Goal: Task Accomplishment & Management: Manage account settings

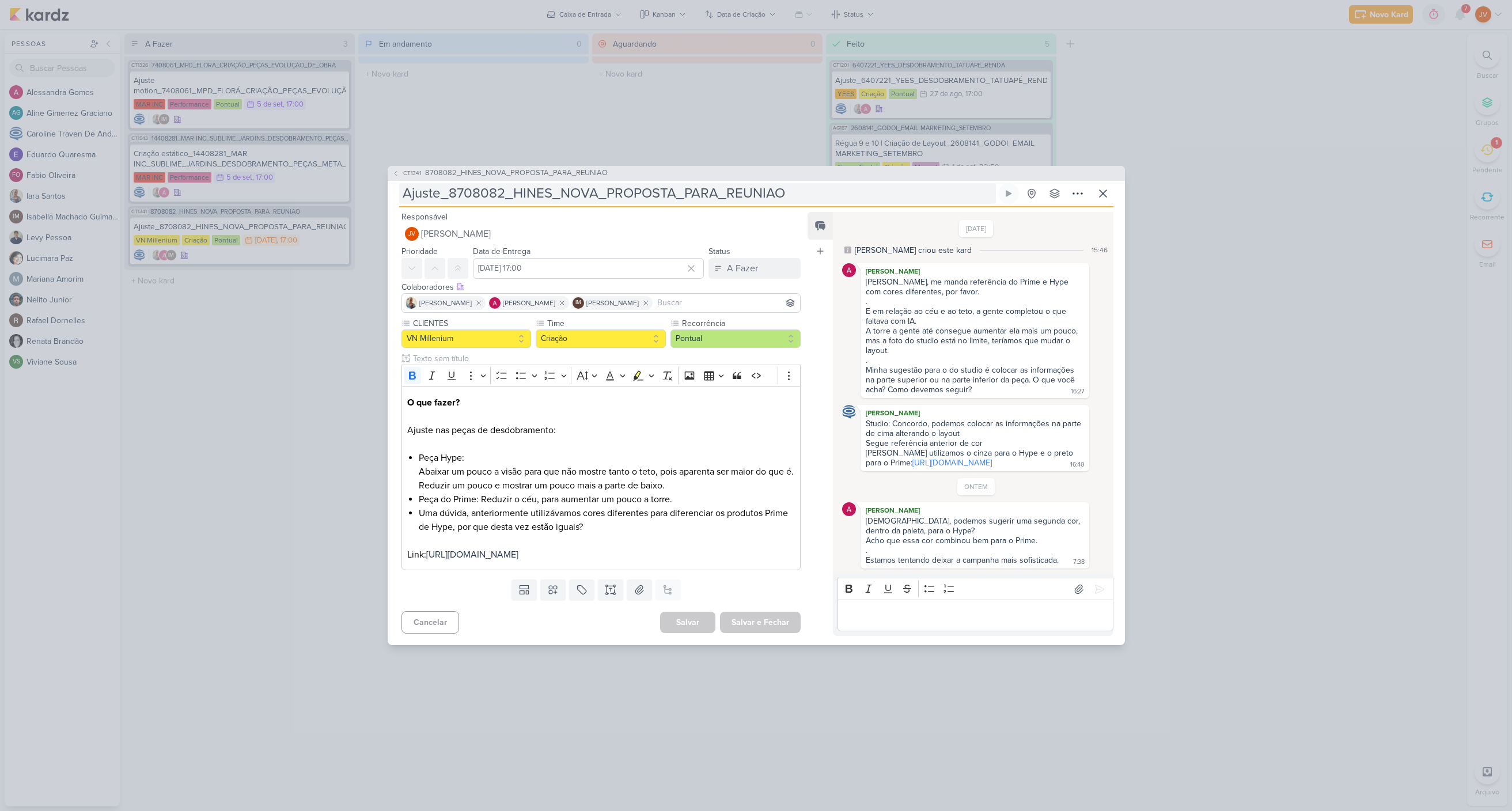
click at [691, 183] on input "Ajuste_8708082_HINES_NOVA_PROPOSTA_PARA_REUNIAO" at bounding box center [698, 193] width 597 height 21
click at [692, 183] on input "Ajuste_8708082_HINES_NOVA_PROPOSTA_PARA_REUNIAO" at bounding box center [698, 193] width 597 height 21
click at [864, 623] on p "Editor editing area: main" at bounding box center [976, 616] width 263 height 14
click at [1098, 586] on icon at bounding box center [1100, 589] width 11 height 11
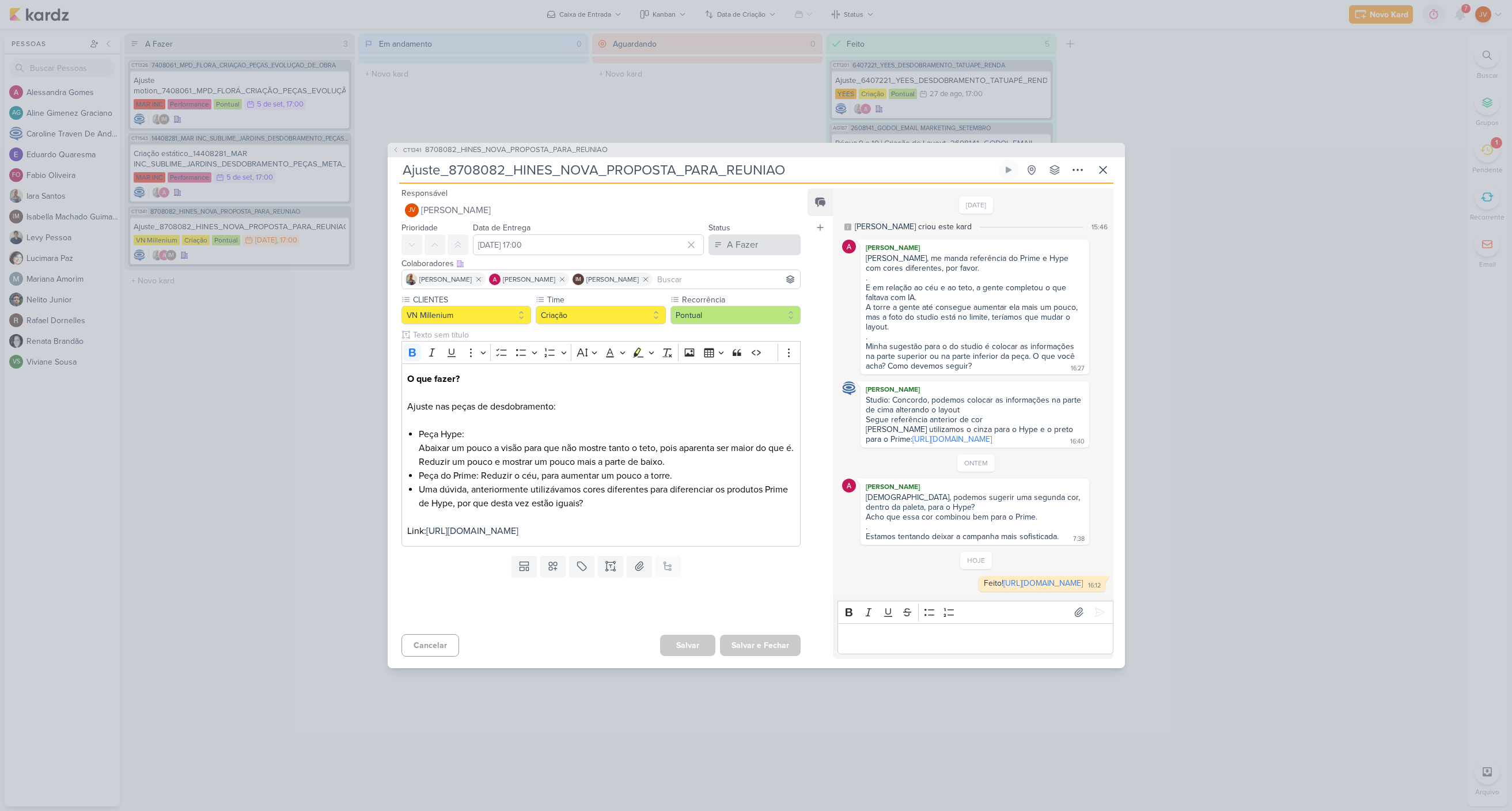
click at [737, 238] on div "A Fazer" at bounding box center [742, 245] width 31 height 14
click at [735, 303] on div "Aguardando" at bounding box center [741, 308] width 44 height 12
click at [752, 656] on button "Salvar e Fechar" at bounding box center [761, 645] width 81 height 21
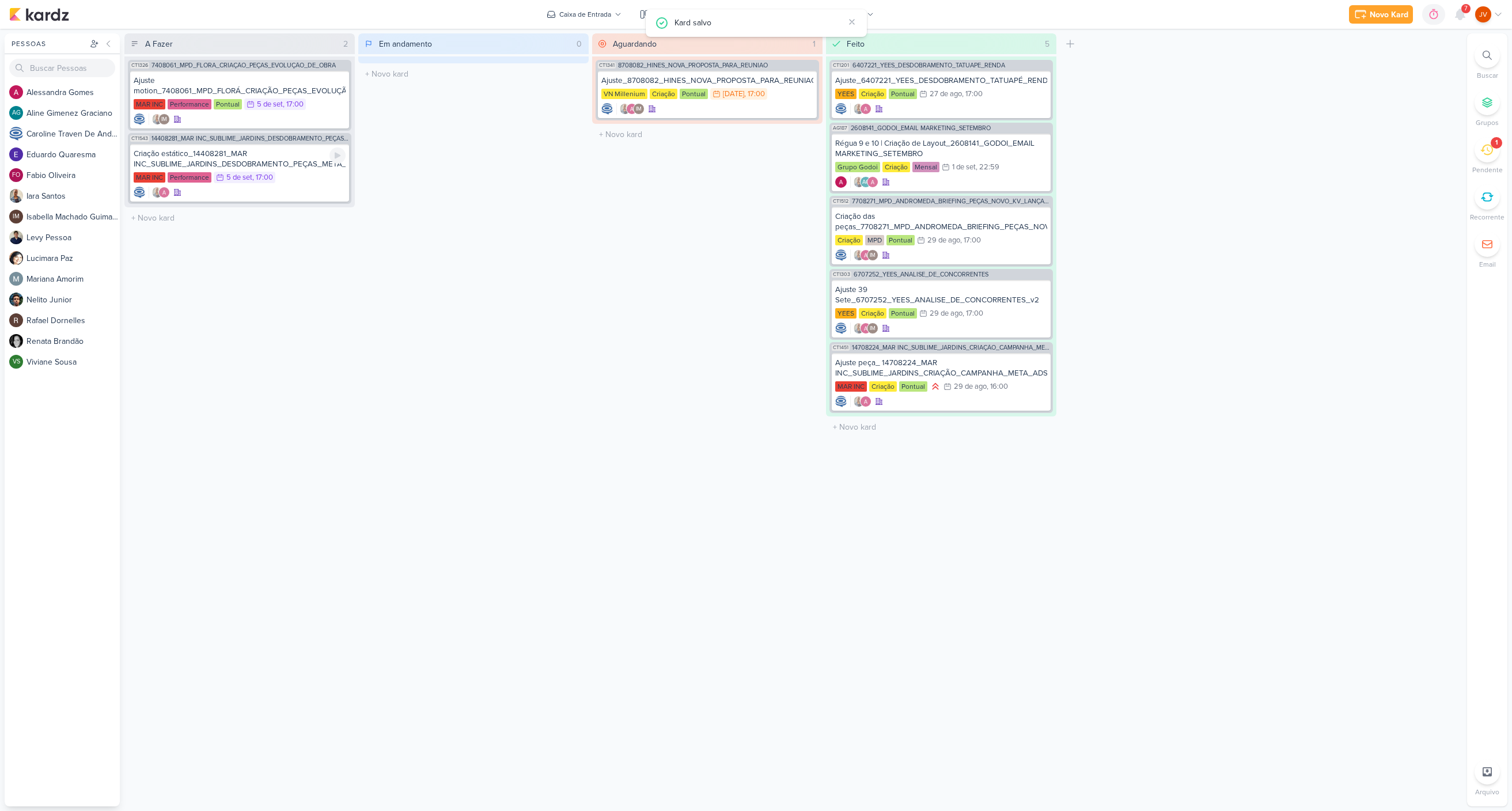
click at [260, 155] on div "Criação estático_14408281_MAR INC_SUBLIME_JARDINS_DESDOBRAMENTO_PEÇAS_META_ADS" at bounding box center [239, 159] width 212 height 21
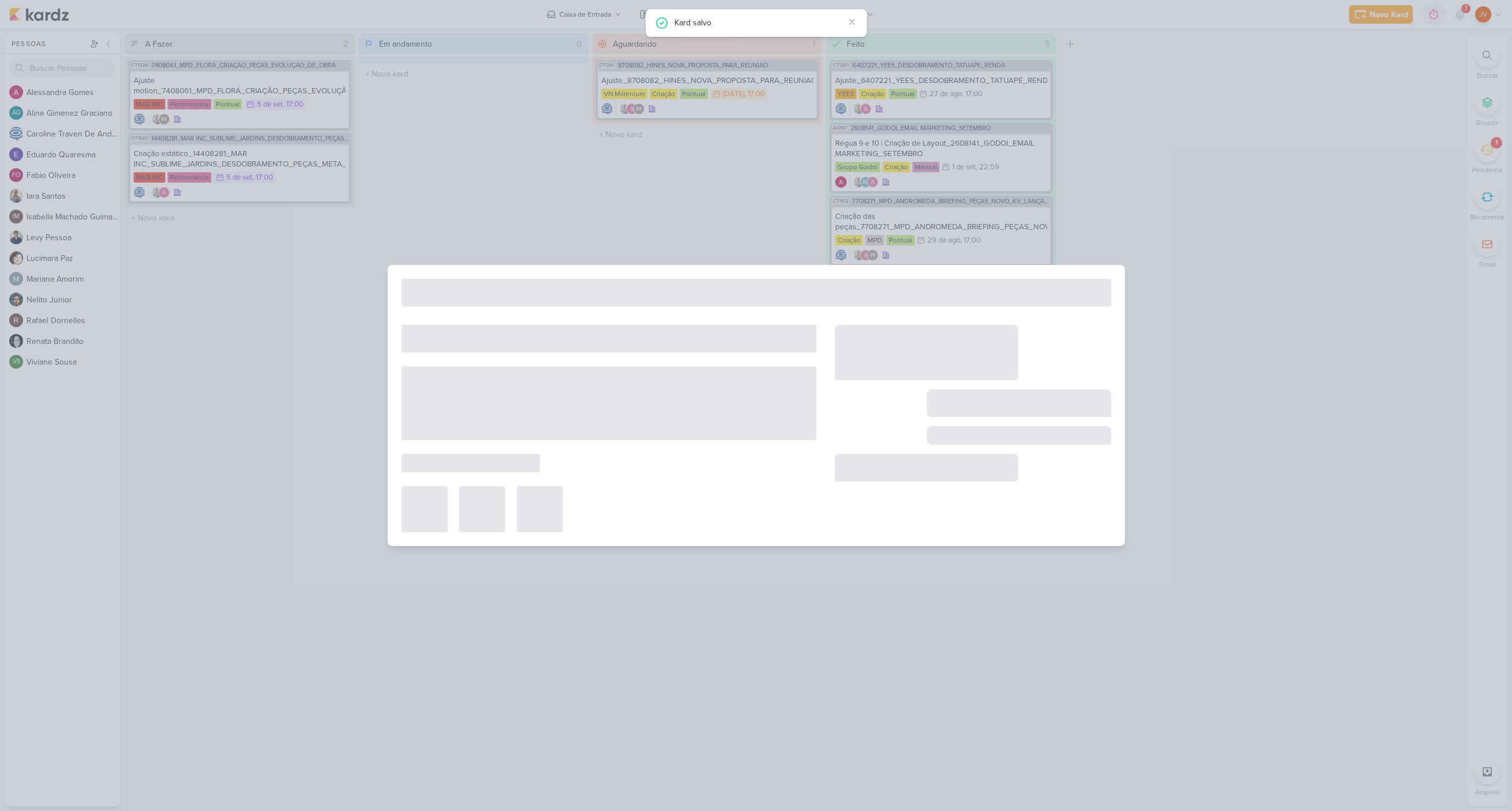
type input "Criação estático_14408281_MAR INC_SUBLIME_JARDINS_DESDOBRAMENTO_PEÇAS_META_ADS"
type input "[DATE] 17:00"
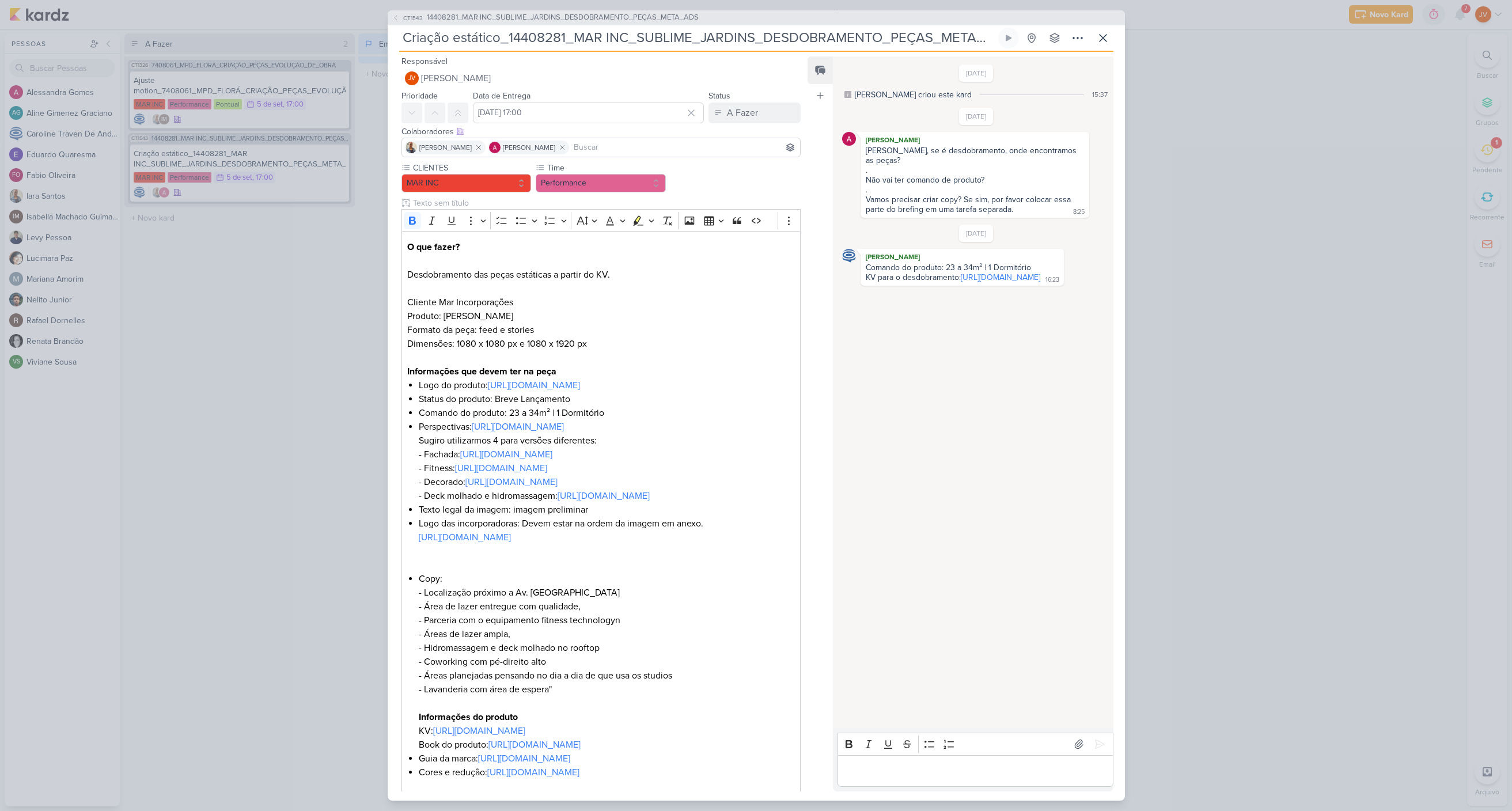
drag, startPoint x: 1441, startPoint y: 4, endPoint x: 214, endPoint y: 372, distance: 1281.0
click at [214, 372] on div "CT1543 14408281_MAR INC_SUBLIME_JARDINS_DESDOBRAMENTO_PEÇAS_META_ADS Criação es…" at bounding box center [756, 405] width 1512 height 811
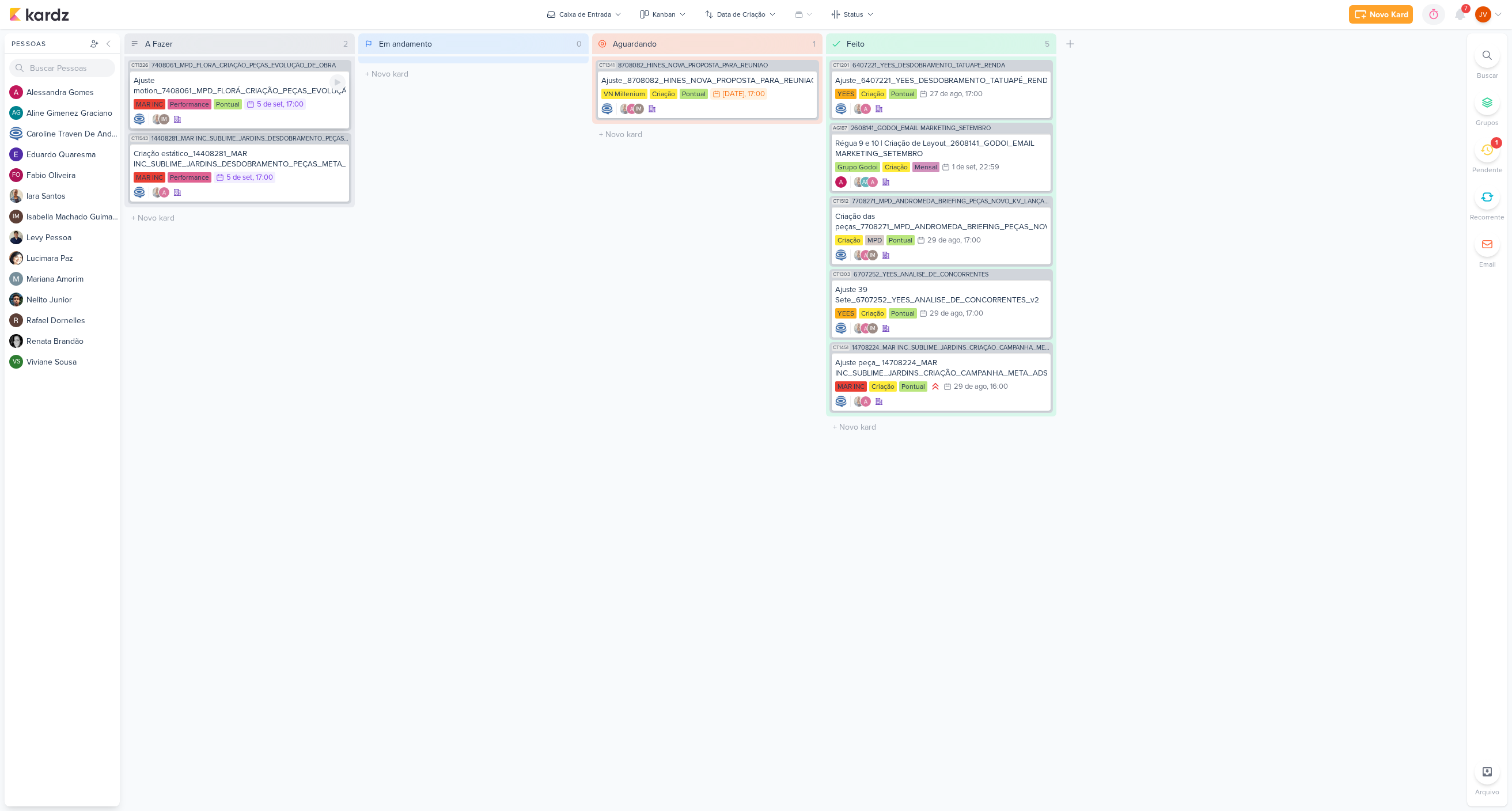
click at [280, 89] on div "Ajuste motion_7408061_MPD_FLORÁ_CRIAÇÃO_PEÇAS_EVOLUÇÃO_DE_OBRA_V2" at bounding box center [239, 85] width 212 height 21
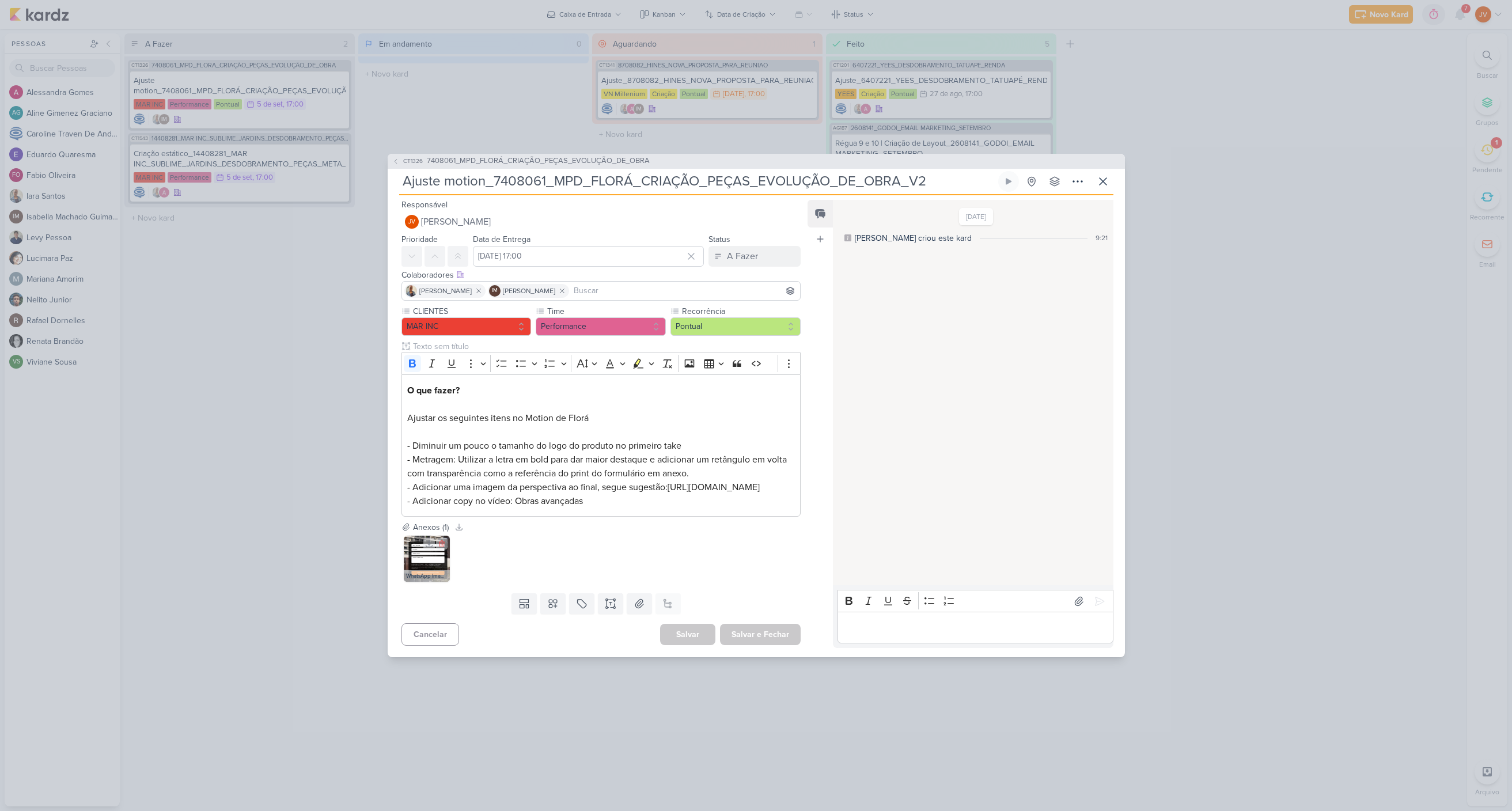
click at [424, 571] on img at bounding box center [427, 558] width 46 height 46
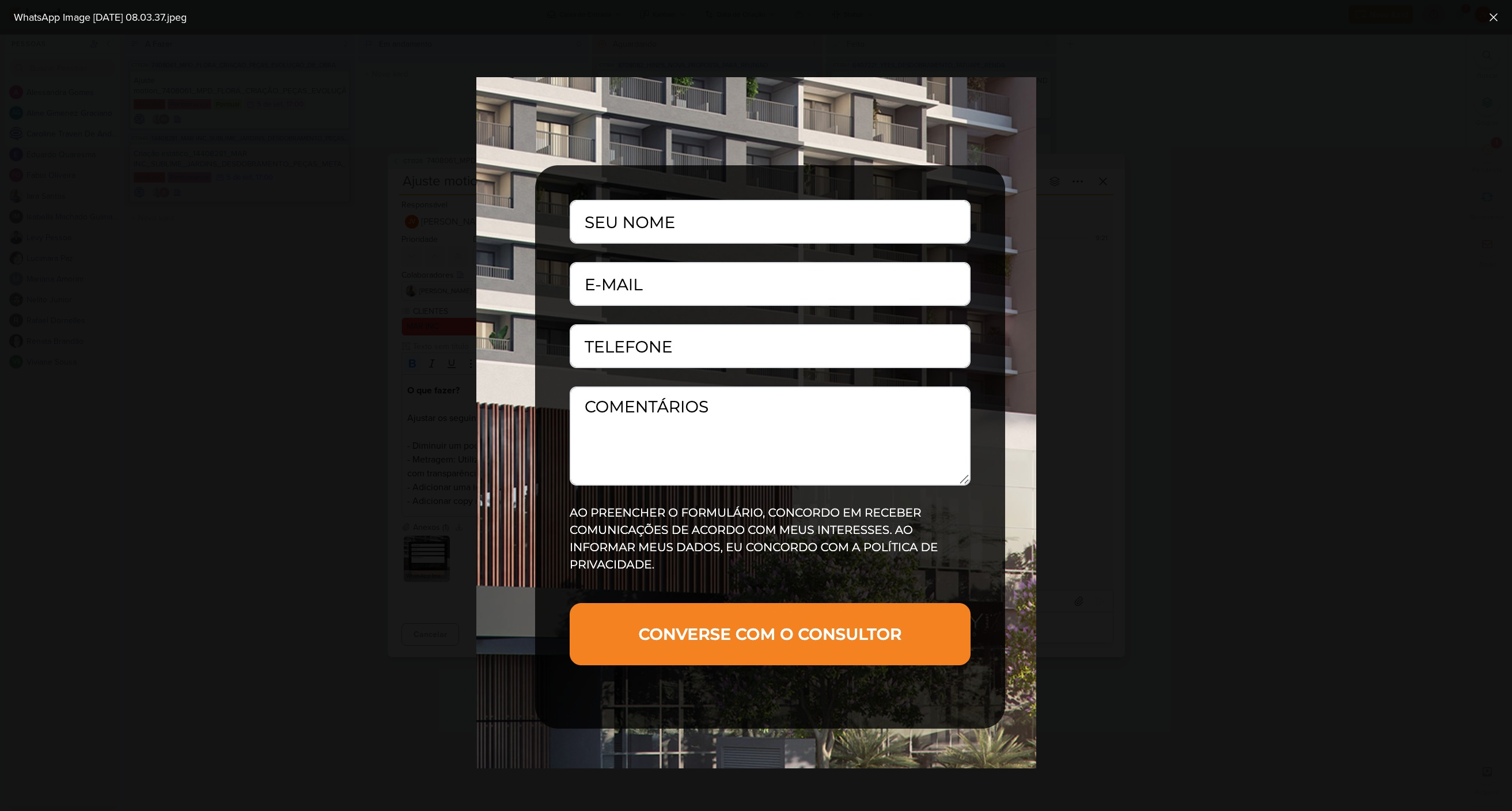
click at [362, 604] on div at bounding box center [756, 423] width 1512 height 776
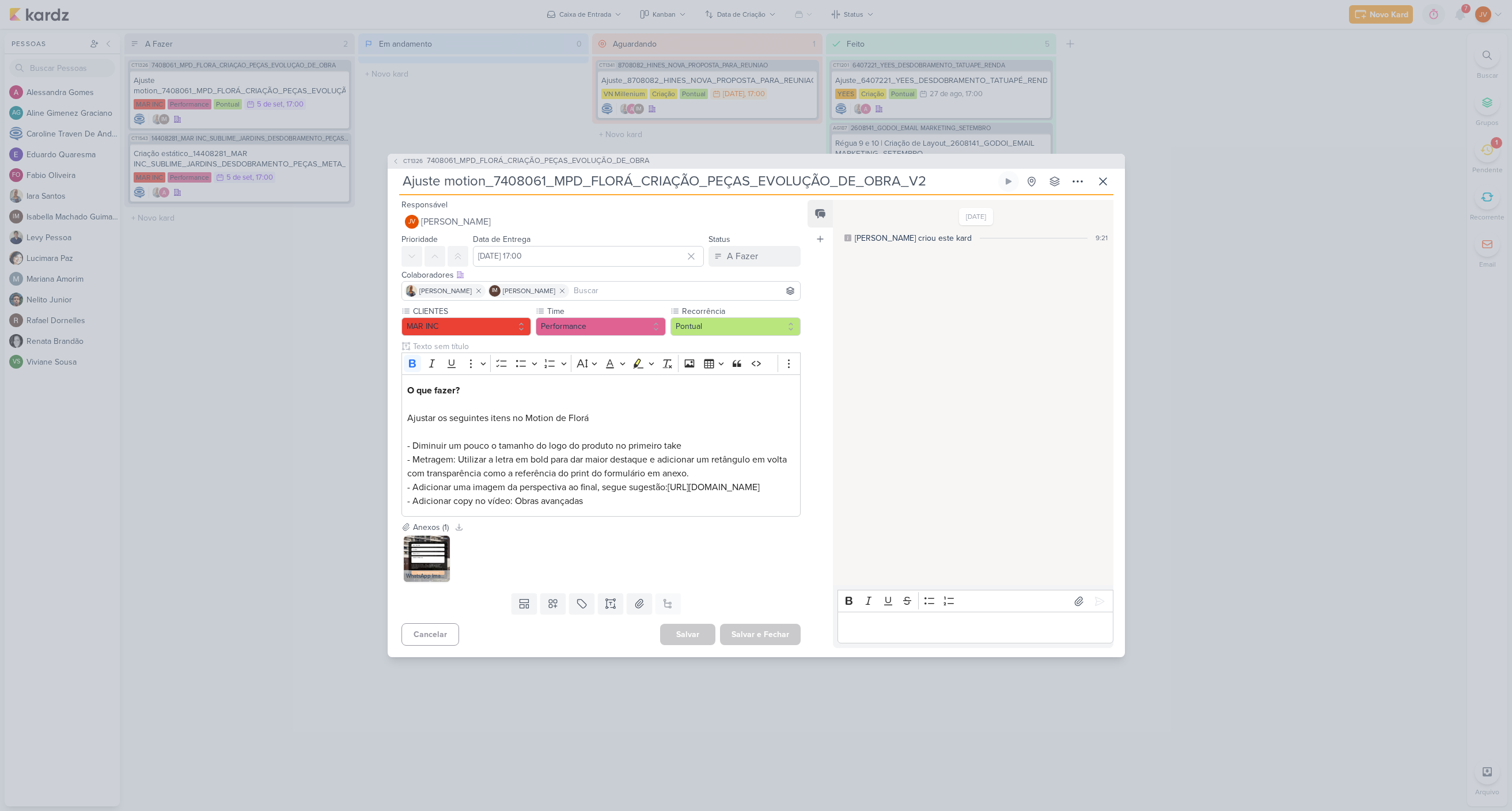
click at [271, 606] on div "CT1326 7408061_MPD_FLORÁ_CRIAÇÃO_PEÇAS_EVOLUÇÃO_DE_OBRA Ajuste motion_7408061_M…" at bounding box center [756, 405] width 1512 height 811
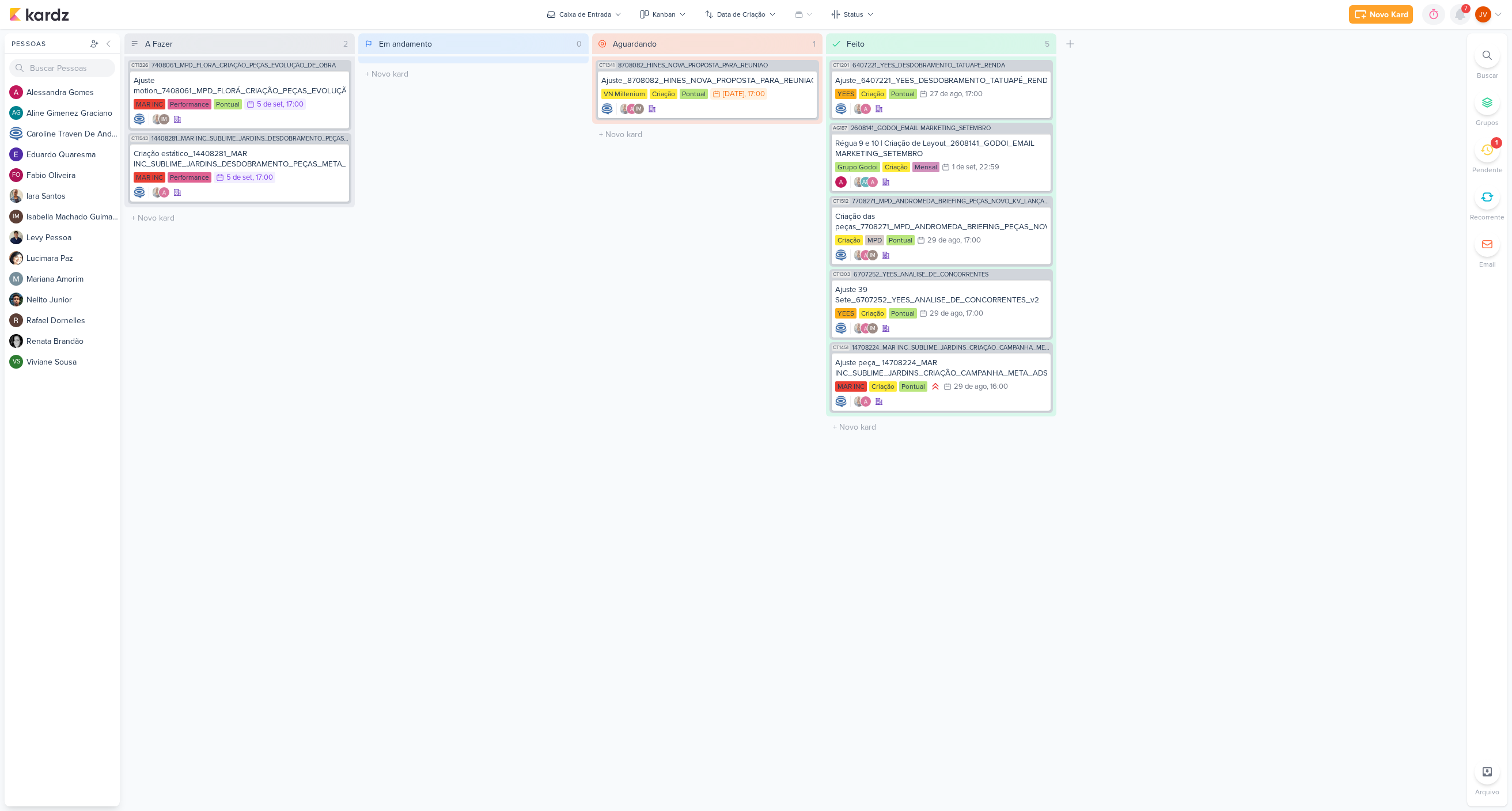
click at [1463, 15] on icon at bounding box center [1460, 15] width 9 height 10
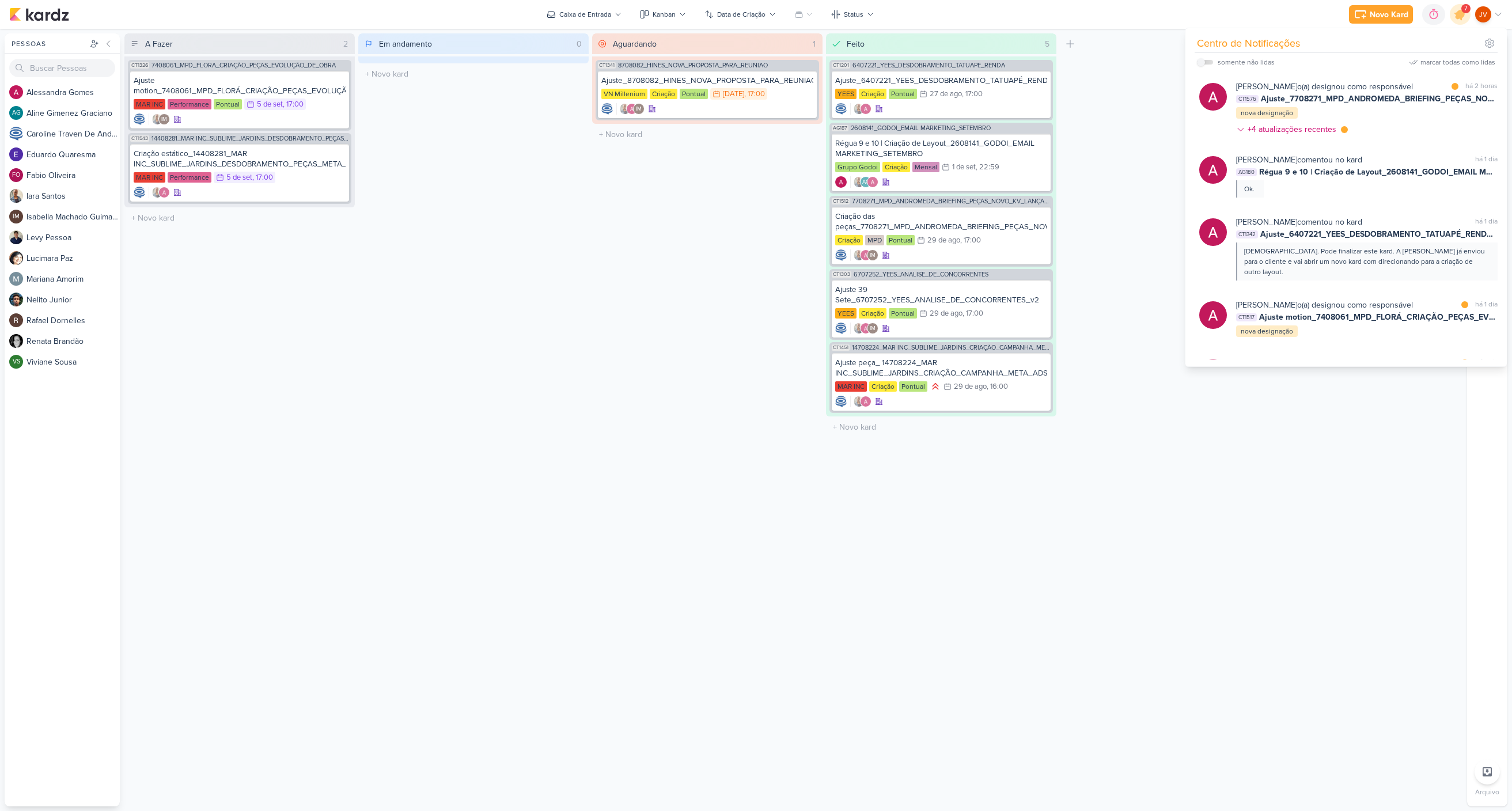
click at [1386, 85] on div "[PERSON_NAME] o(a) designou como responsável" at bounding box center [1325, 87] width 177 height 12
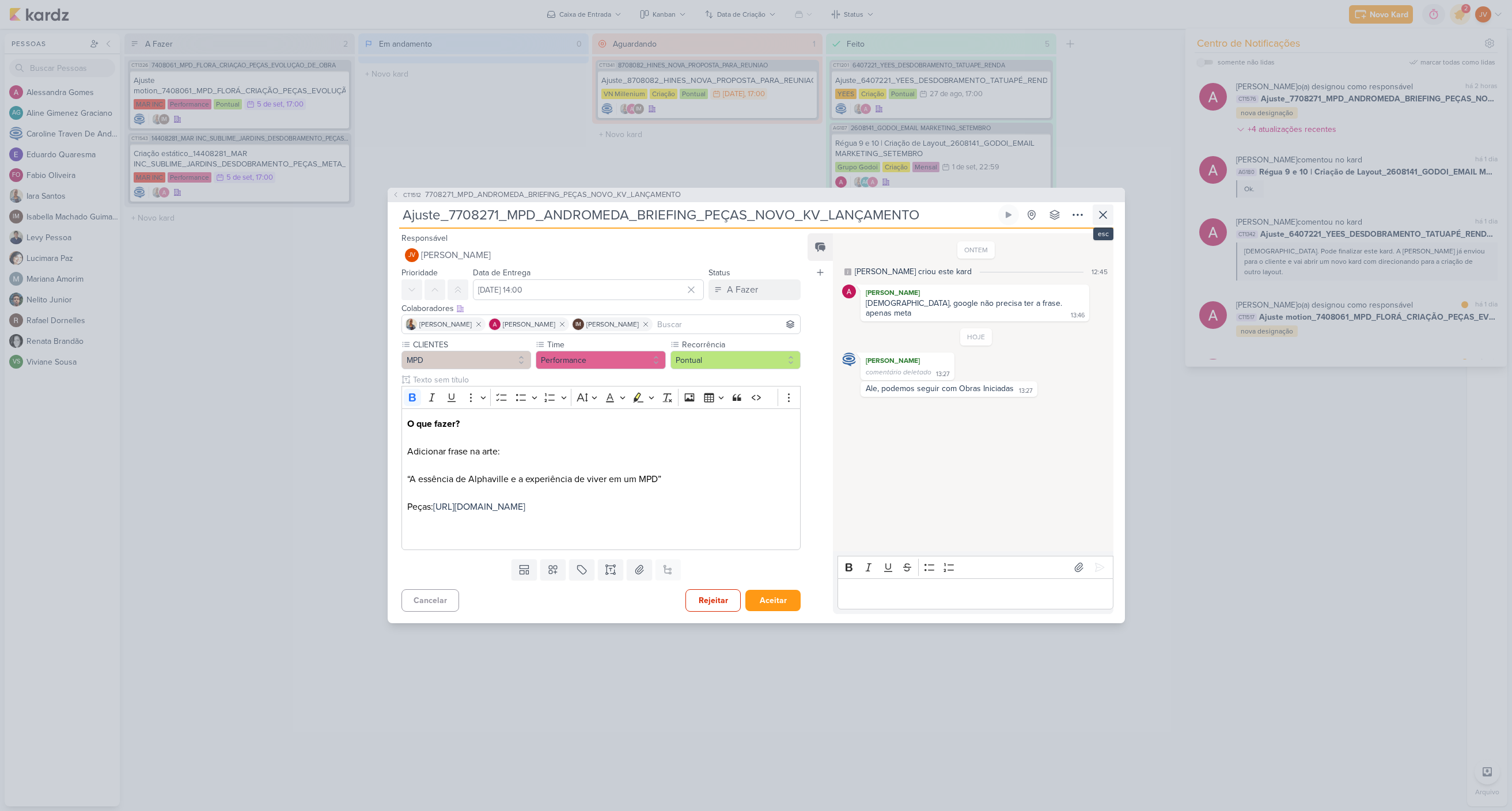
click at [1103, 209] on icon at bounding box center [1103, 215] width 14 height 14
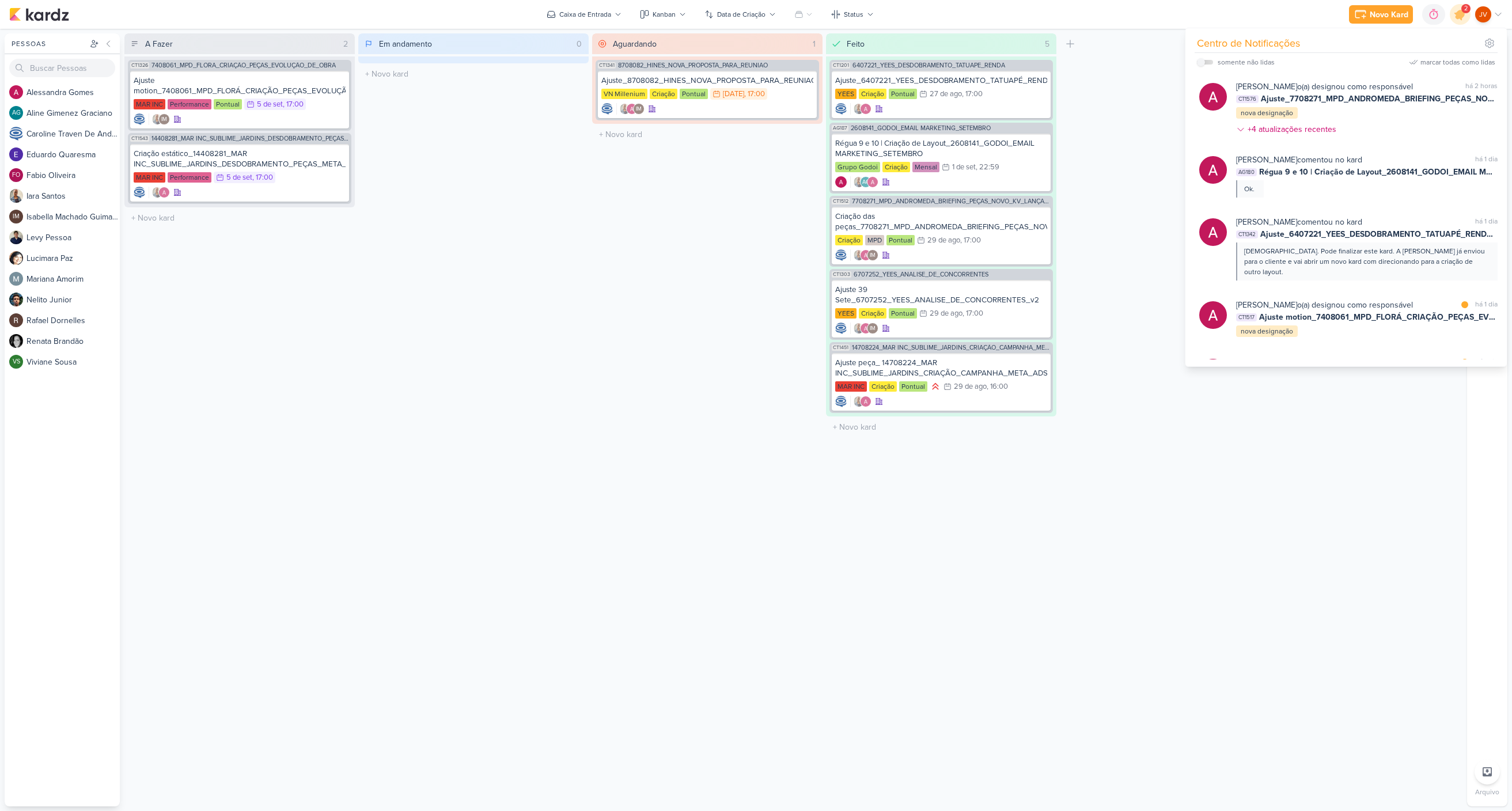
click at [1151, 244] on div "A Fazer 2 Mover Para Esquerda Mover Para Direita [GEOGRAPHIC_DATA] CT1326 74080…" at bounding box center [794, 420] width 1338 height 773
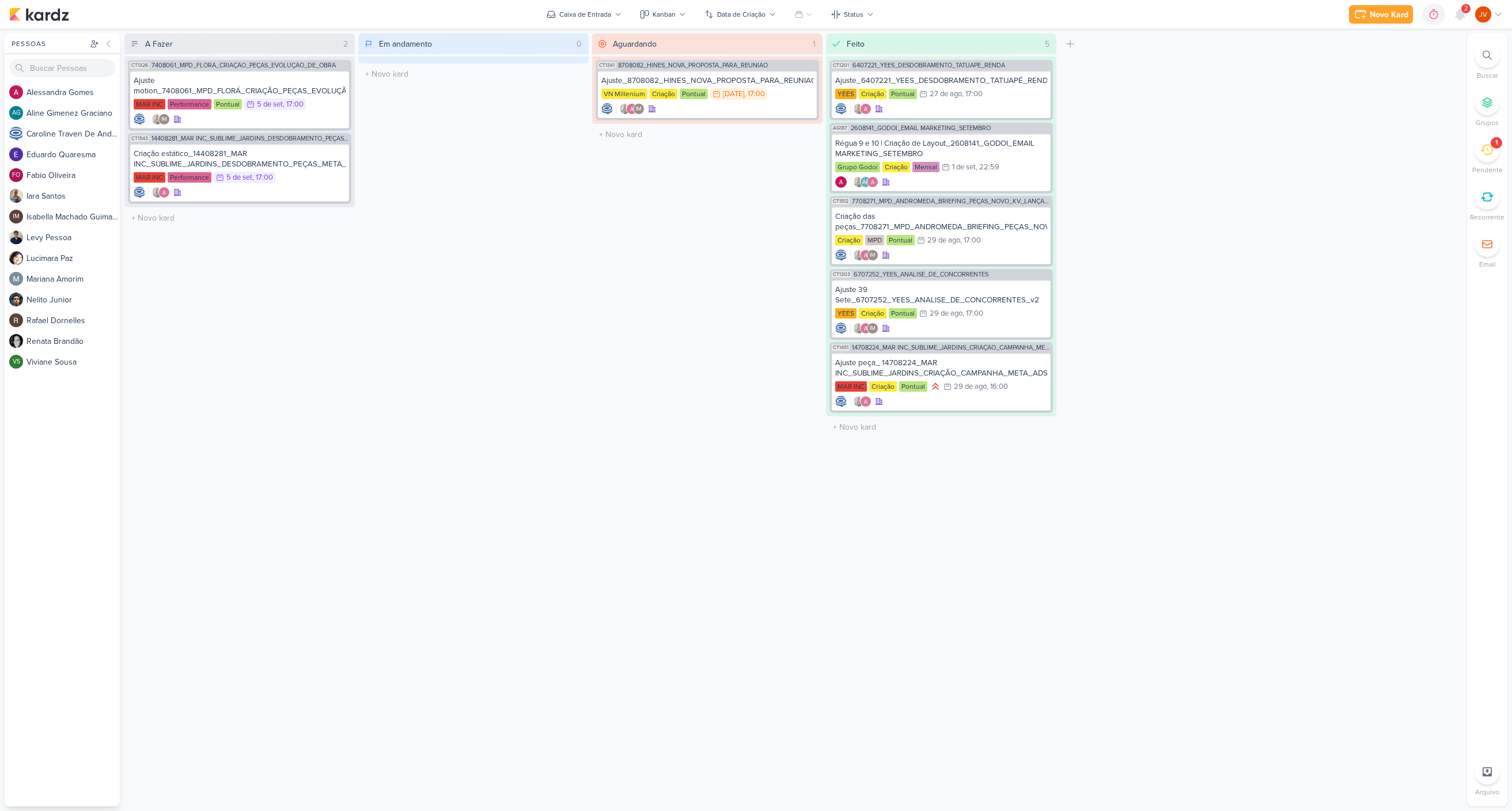
click at [1489, 154] on icon at bounding box center [1487, 150] width 13 height 11
click at [1193, 341] on div "A Fazer 2 Mover Para Esquerda Mover Para Direita [GEOGRAPHIC_DATA] CT1326 74080…" at bounding box center [794, 420] width 1338 height 773
click at [1282, 449] on div "A Fazer 2 Mover Para Esquerda Mover Para Direita [GEOGRAPHIC_DATA] CT1326 74080…" at bounding box center [794, 420] width 1338 height 773
click at [1272, 236] on div "A Fazer 2 Mover Para Esquerda Mover Para Direita [GEOGRAPHIC_DATA] CT1326 74080…" at bounding box center [794, 420] width 1338 height 773
